Goal: Task Accomplishment & Management: Complete application form

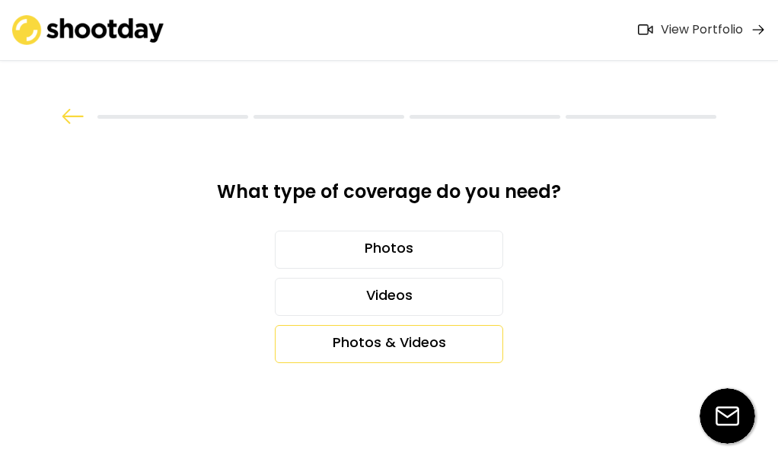
click at [397, 341] on div "Photos & Videos" at bounding box center [389, 344] width 228 height 38
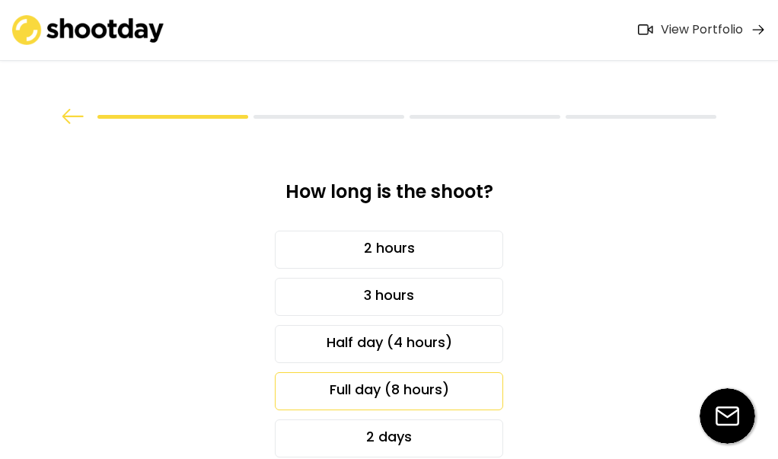
click at [337, 388] on div "Full day (8 hours)" at bounding box center [389, 391] width 228 height 38
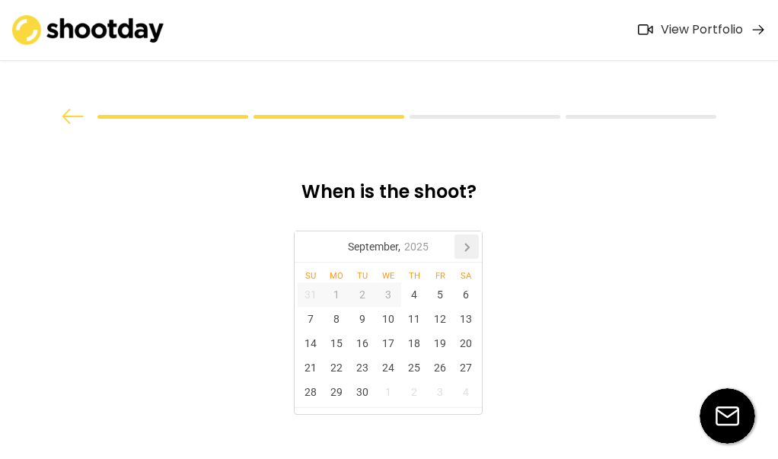
click at [468, 247] on icon at bounding box center [467, 248] width 4 height 8
click at [335, 318] on div "6" at bounding box center [337, 319] width 26 height 24
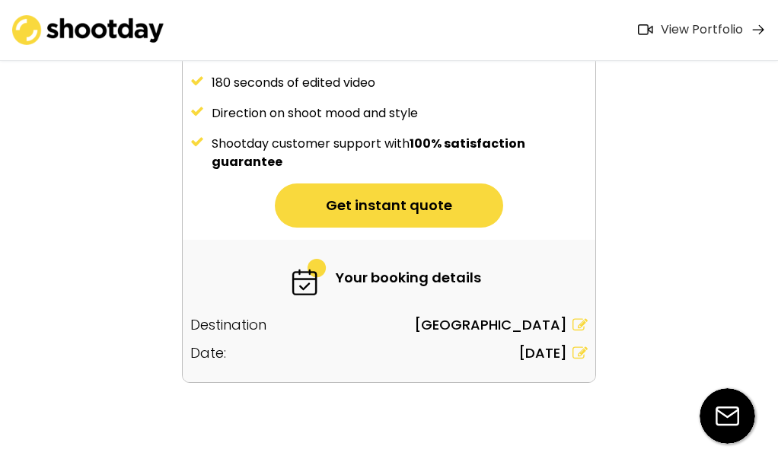
scroll to position [304, 0]
click at [420, 196] on button "Get instant quote" at bounding box center [389, 206] width 228 height 44
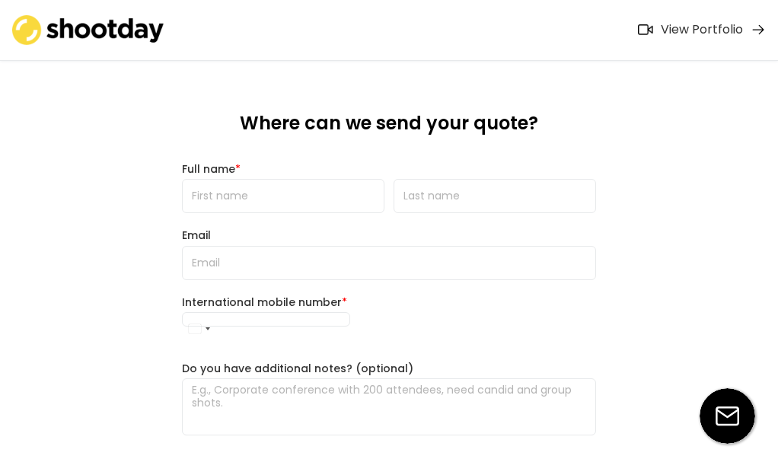
scroll to position [0, 0]
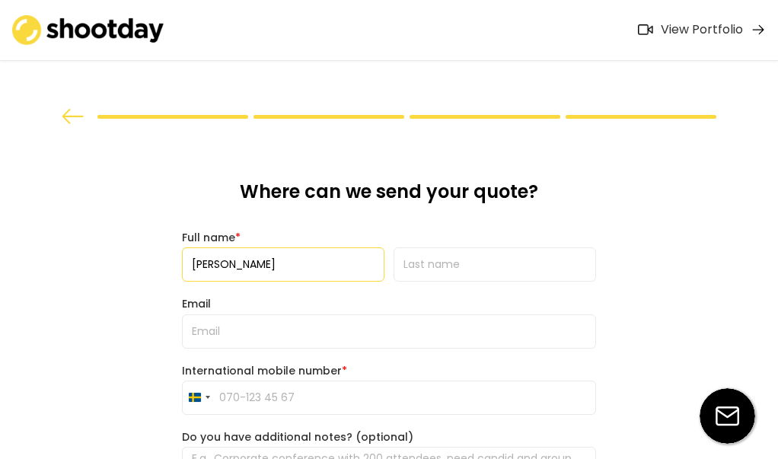
type input "[PERSON_NAME]"
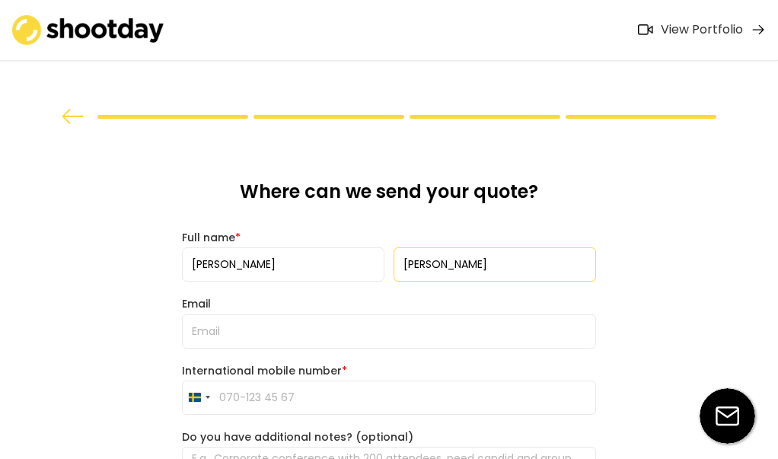
type input "[PERSON_NAME]"
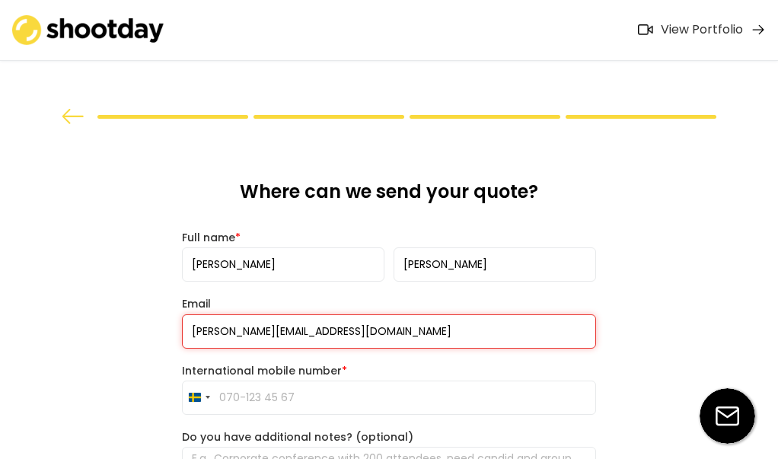
type input "[PERSON_NAME][EMAIL_ADDRESS][DOMAIN_NAME]"
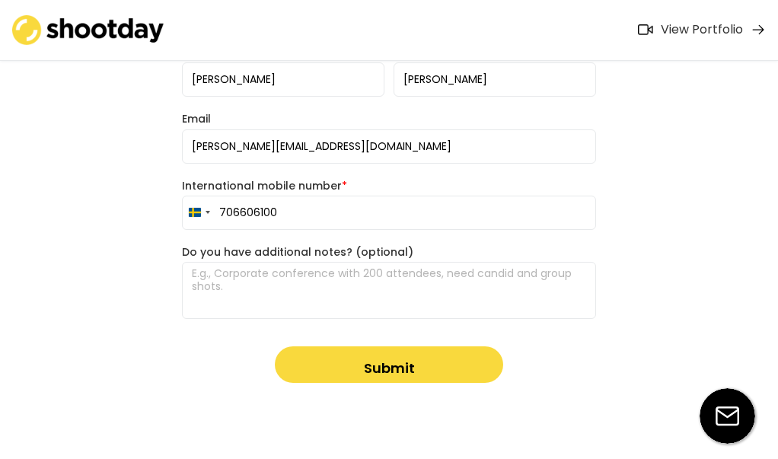
scroll to position [184, 0]
type input "706606100"
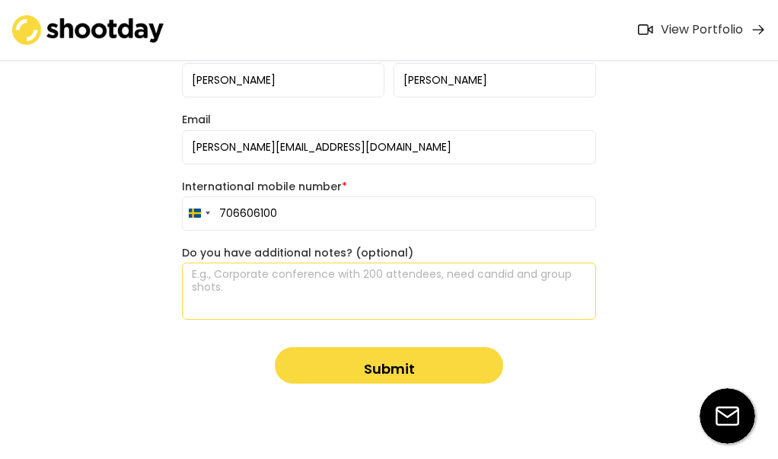
click at [267, 294] on textarea at bounding box center [389, 291] width 414 height 57
click at [379, 275] on textarea at bounding box center [389, 291] width 414 height 57
drag, startPoint x: 217, startPoint y: 271, endPoint x: 364, endPoint y: 280, distance: 147.3
click at [365, 280] on textarea at bounding box center [389, 291] width 414 height 57
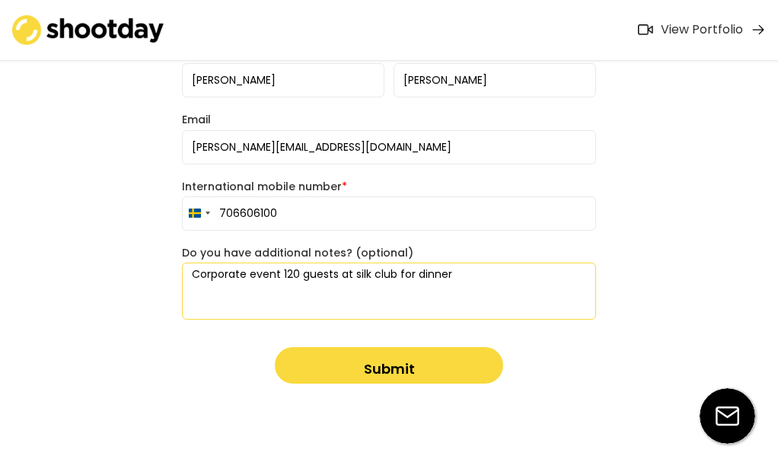
type textarea "Corporate event 120 guests at silk club for dinner"
click at [366, 365] on button "Submit" at bounding box center [389, 365] width 228 height 37
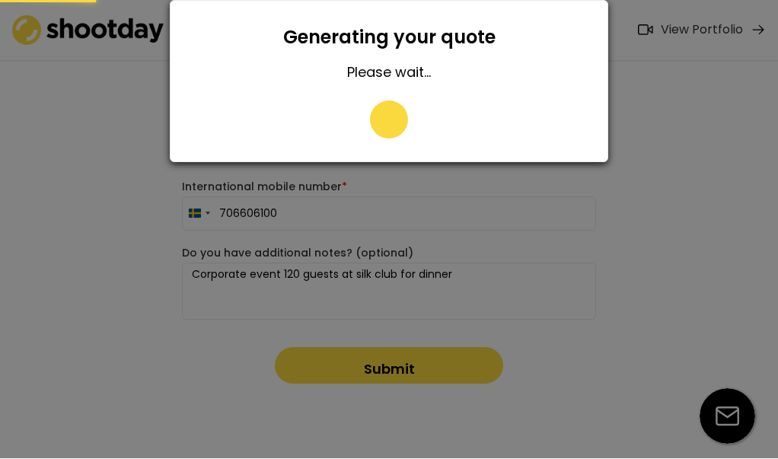
type input "[PHONE_NUMBER]"
